Goal: Task Accomplishment & Management: Use online tool/utility

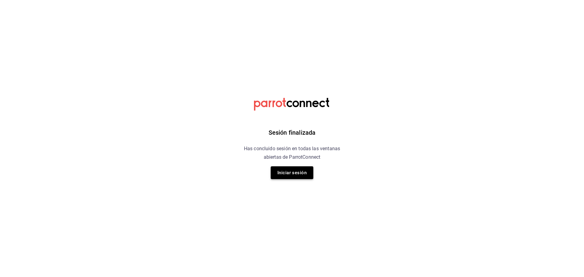
click at [289, 170] on button "Iniciar sesión" at bounding box center [292, 172] width 43 height 13
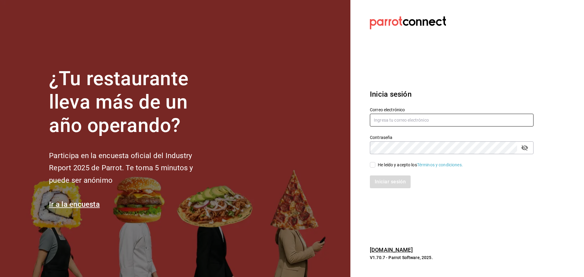
type input "[EMAIL_ADDRESS][DOMAIN_NAME]"
click at [372, 165] on input "He leído y acepto los Términos y condiciones." at bounding box center [372, 164] width 5 height 5
checkbox input "true"
click at [378, 179] on button "Iniciar sesión" at bounding box center [390, 181] width 41 height 13
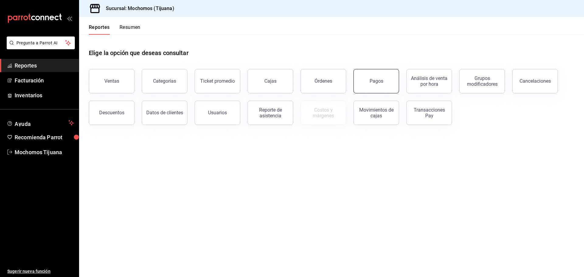
click at [376, 88] on button "Pagos" at bounding box center [376, 81] width 46 height 24
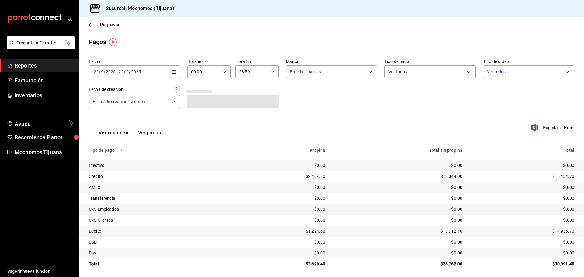
click at [224, 73] on icon "button" at bounding box center [225, 72] width 4 height 4
click at [203, 110] on button "04" at bounding box center [197, 115] width 19 height 12
type input "04:00"
click at [389, 101] on div at bounding box center [292, 138] width 584 height 277
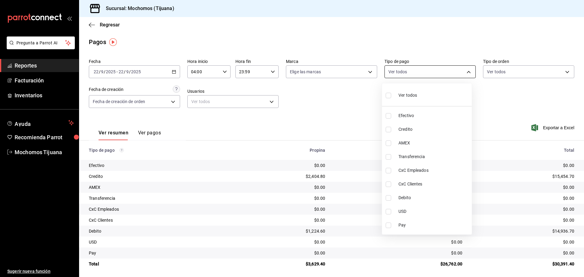
click at [459, 76] on body "Pregunta a Parrot AI Reportes Facturación Inventarios Ayuda Recomienda Parrot M…" at bounding box center [292, 138] width 584 height 277
click at [449, 128] on span "Credito" at bounding box center [433, 129] width 71 height 6
type input "a27a072c-b141-4985-9f83-ae60dbe2196b"
checkbox input "true"
click at [434, 198] on span "Debito" at bounding box center [436, 198] width 71 height 6
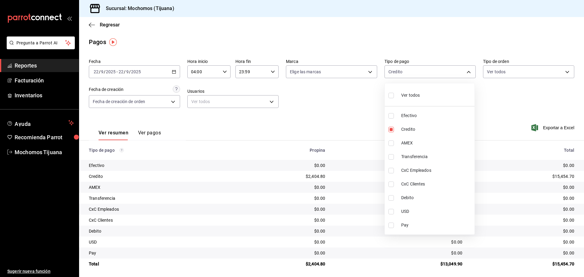
type input "a27a072c-b141-4985-9f83-ae60dbe2196b,b7370aa5-450f-4a05-bab4-2784151f97fb"
checkbox input "true"
